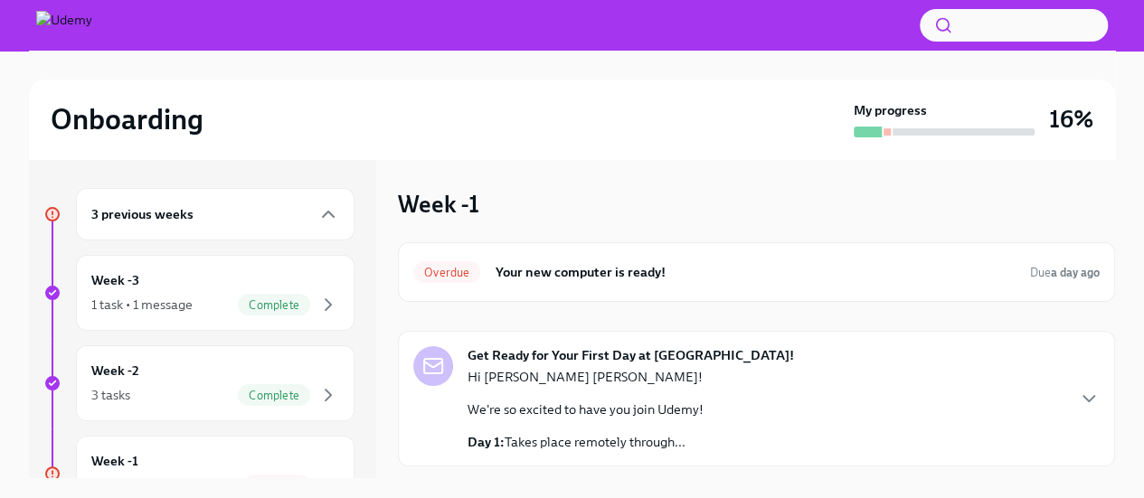
scroll to position [43, 0]
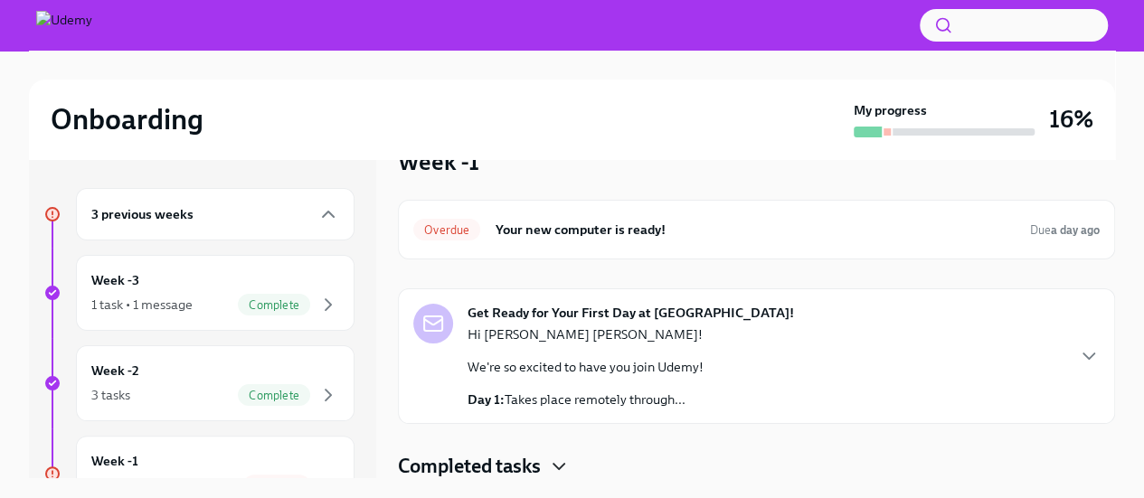
click at [557, 469] on icon "button" at bounding box center [559, 467] width 22 height 22
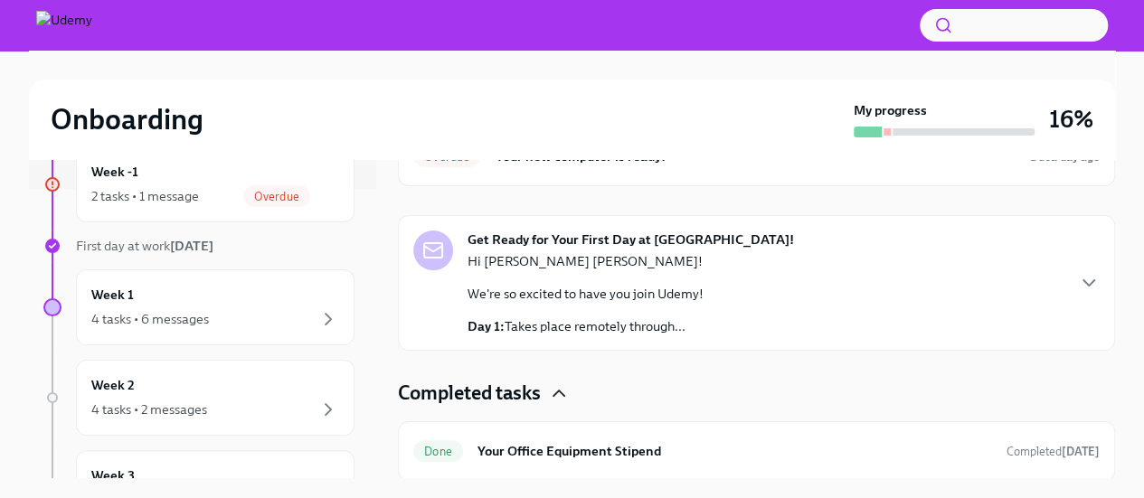
scroll to position [292, 0]
click at [165, 306] on div "4 tasks • 6 messages" at bounding box center [215, 317] width 248 height 22
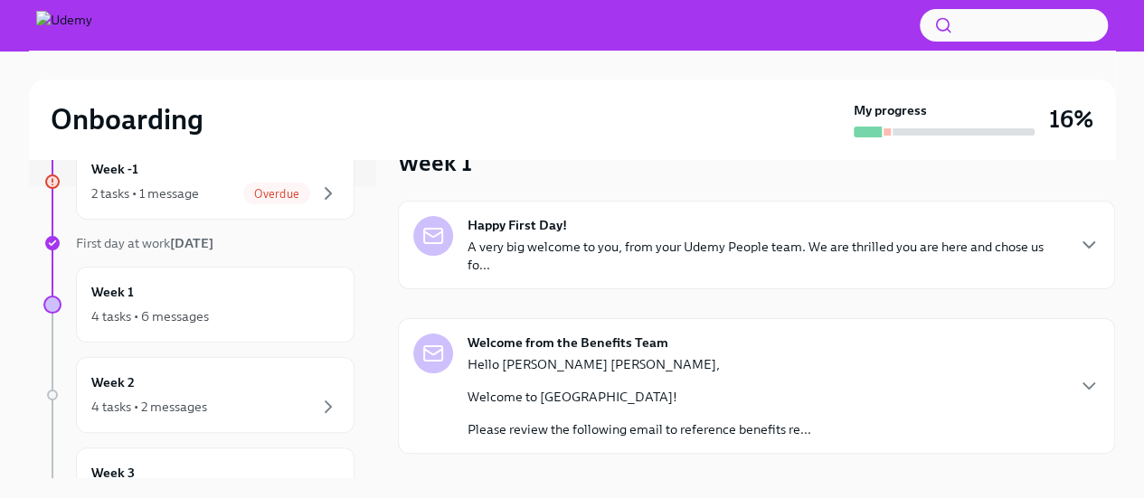
scroll to position [217, 0]
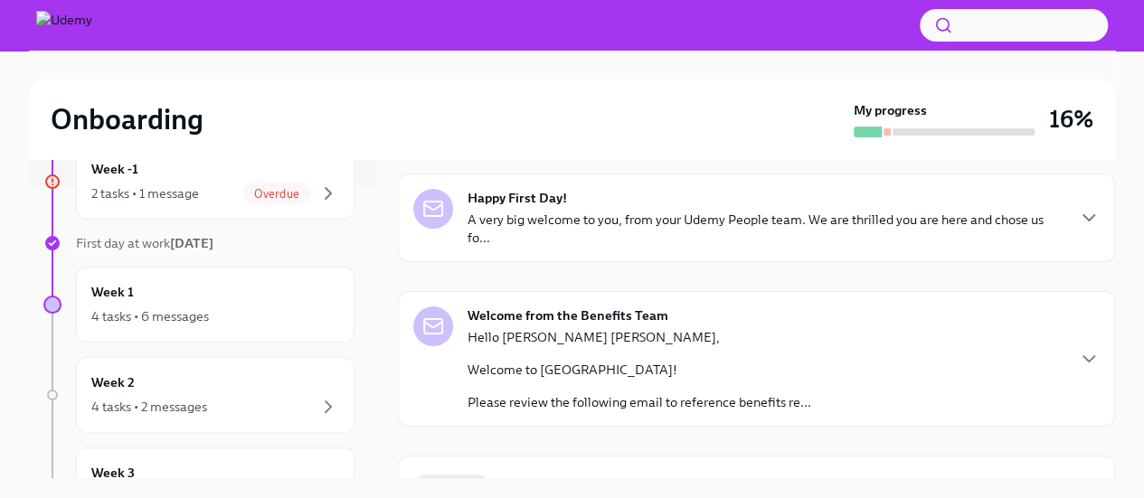
click at [835, 243] on p "A very big welcome to you, from your Udemy People team. We are thrilled you are…" at bounding box center [766, 229] width 596 height 36
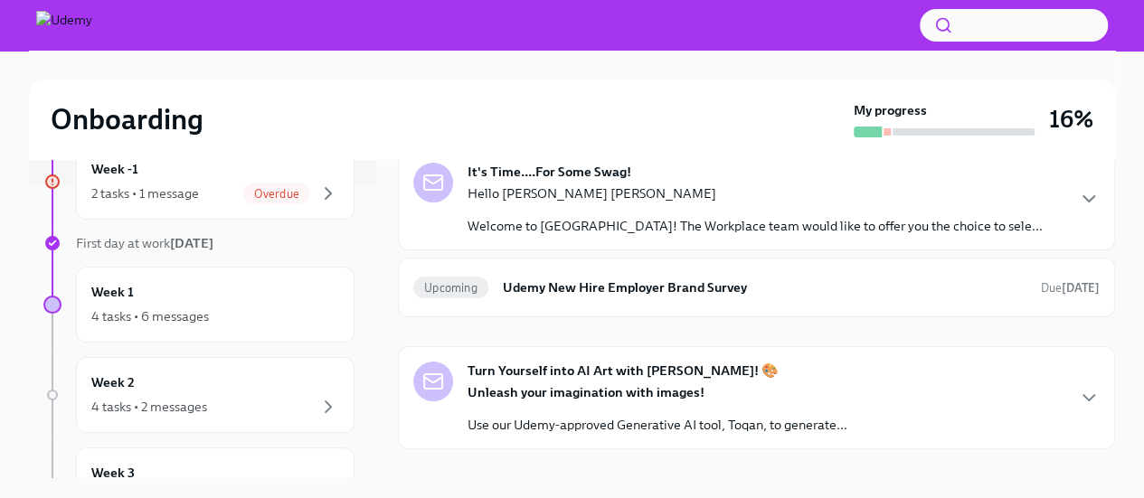
scroll to position [1396, 0]
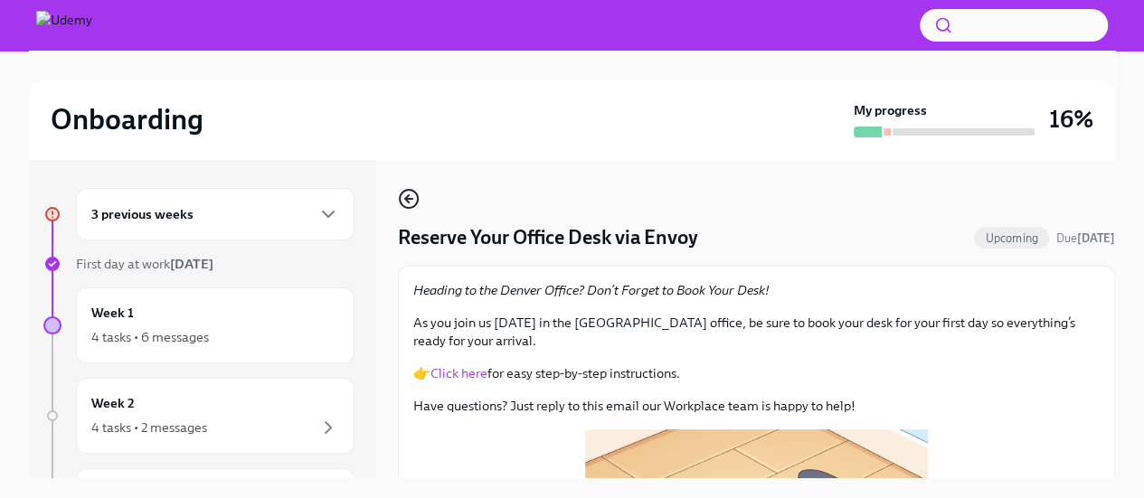
click at [412, 200] on icon "button" at bounding box center [409, 199] width 22 height 22
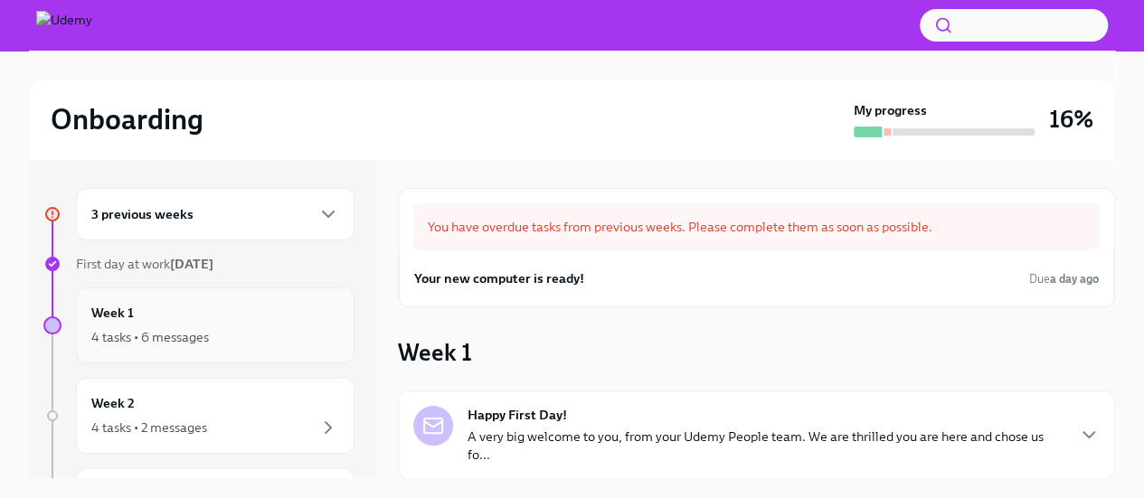
click at [267, 339] on div "4 tasks • 6 messages" at bounding box center [215, 338] width 248 height 22
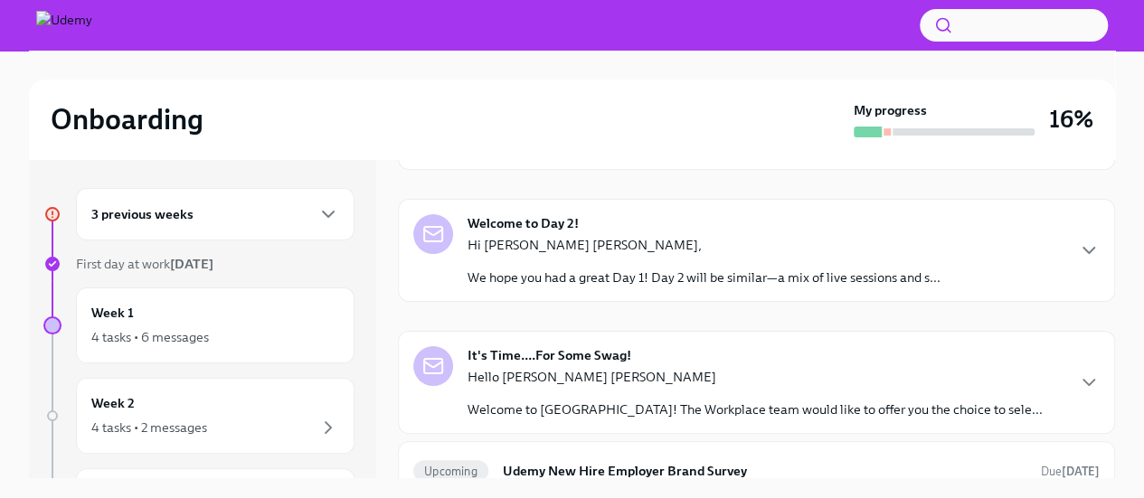
scroll to position [664, 0]
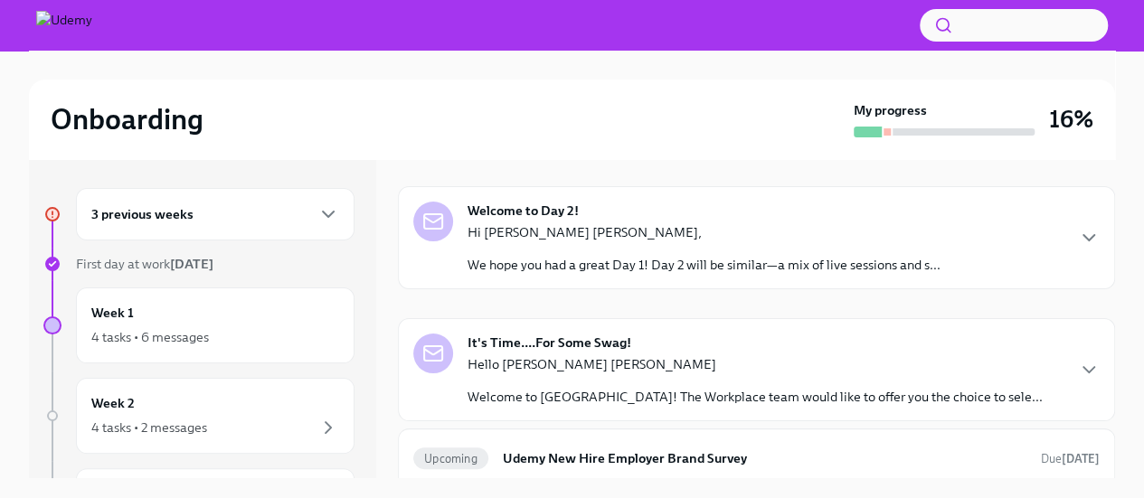
click at [1086, 357] on div "It's Time....For Some Swag! Hello [PERSON_NAME] [PERSON_NAME] Welcome to [GEOGR…" at bounding box center [756, 369] width 717 height 103
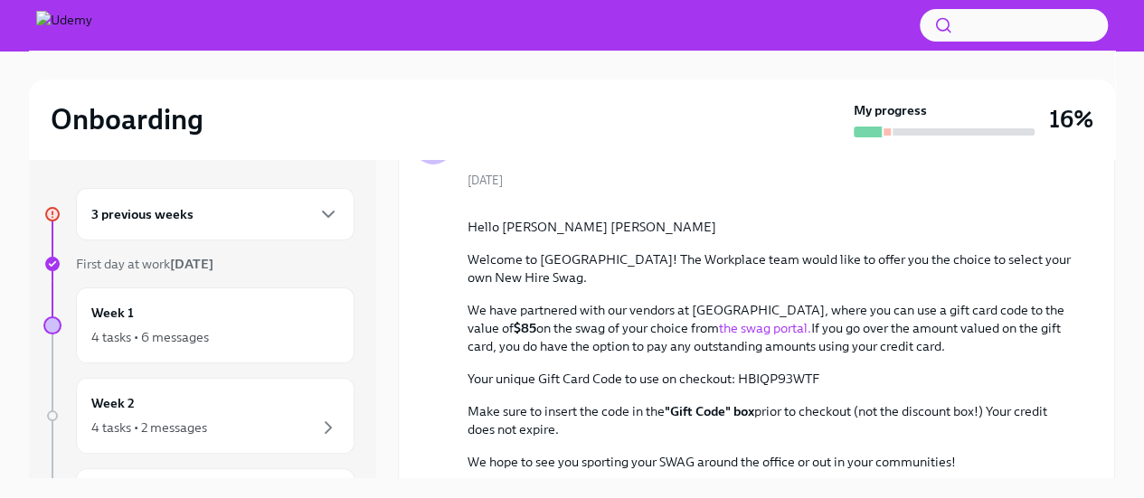
scroll to position [925, 0]
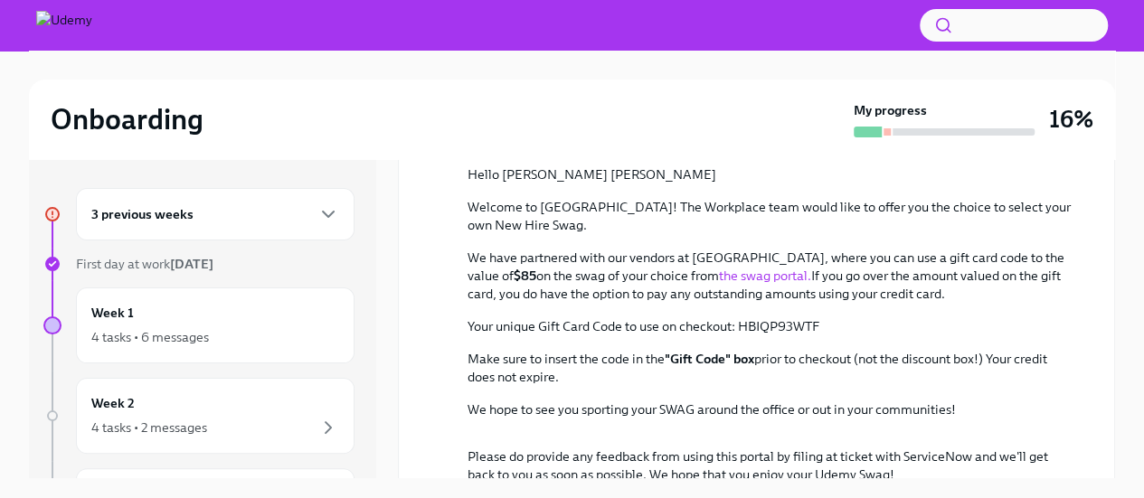
click at [719, 284] on link "the swag portal." at bounding box center [765, 276] width 92 height 16
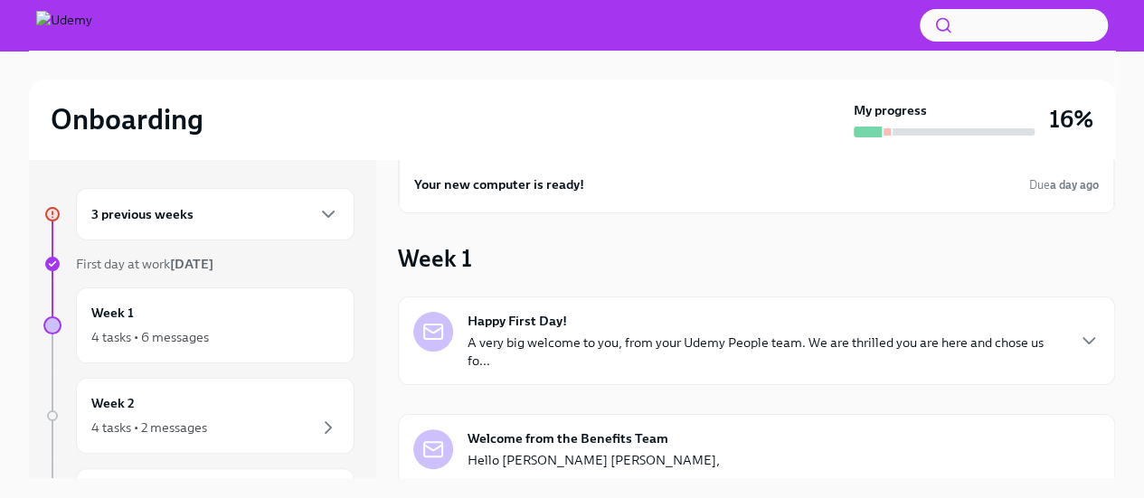
scroll to position [0, 0]
